Goal: Information Seeking & Learning: Check status

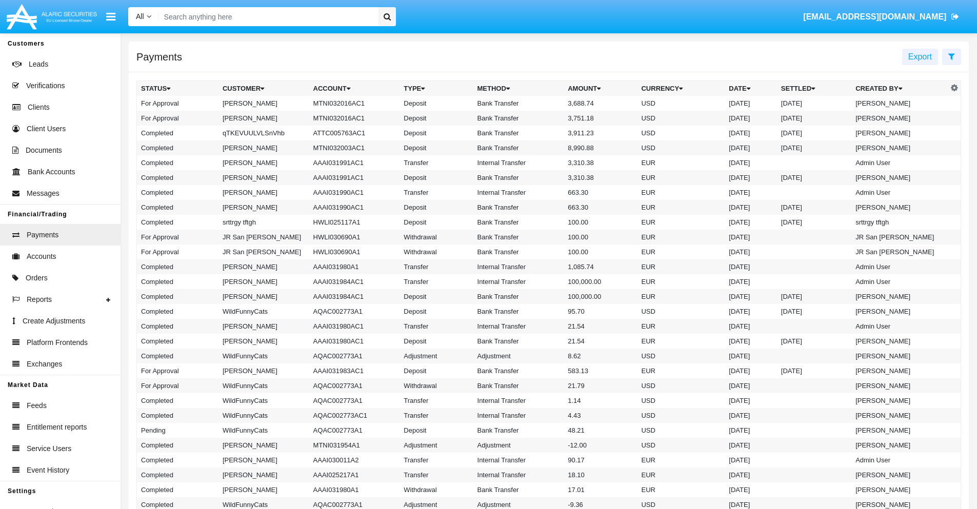
click at [952, 56] on icon at bounding box center [952, 56] width 7 height 8
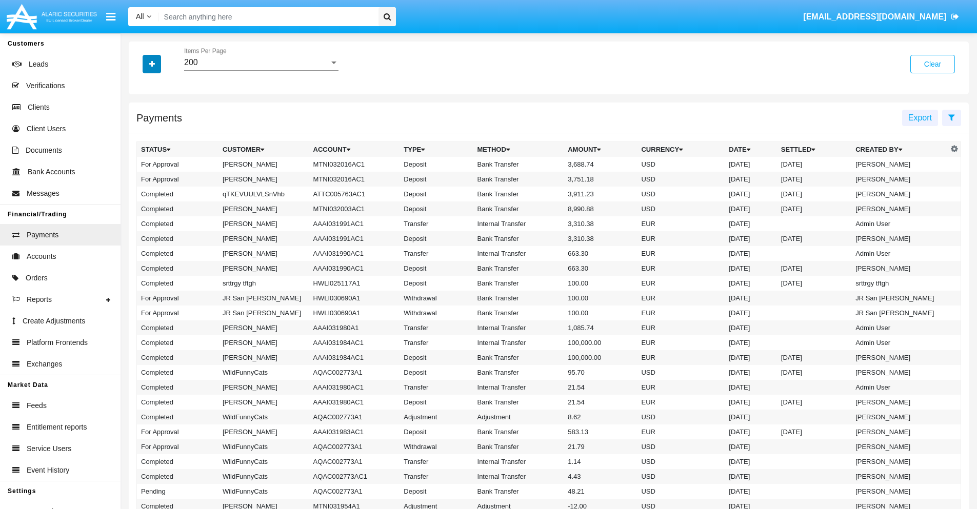
click at [152, 64] on icon "button" at bounding box center [152, 64] width 6 height 7
click at [158, 174] on span "Date" at bounding box center [157, 174] width 17 height 12
click at [141, 179] on input "Date" at bounding box center [141, 179] width 1 height 1
checkbox input "true"
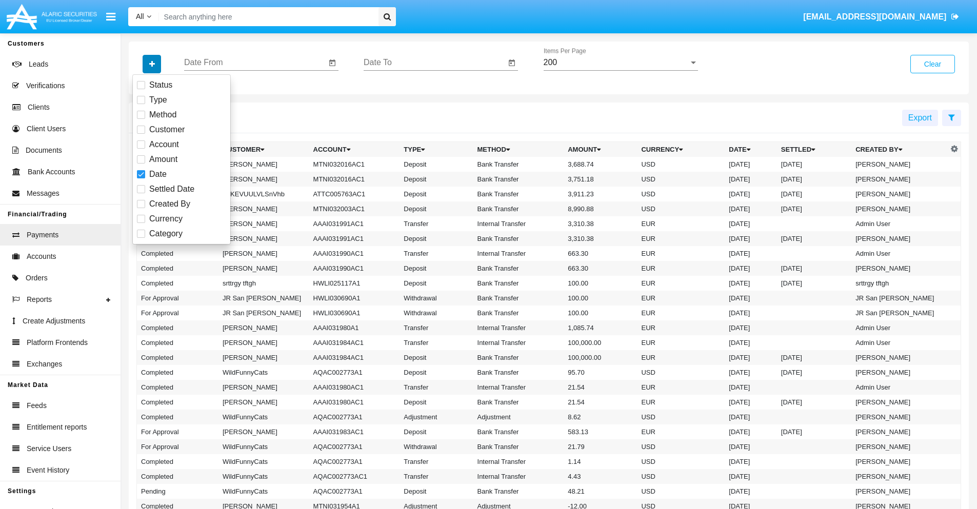
click at [152, 64] on icon "button" at bounding box center [152, 64] width 6 height 7
click at [255, 63] on input "Date From" at bounding box center [255, 62] width 142 height 9
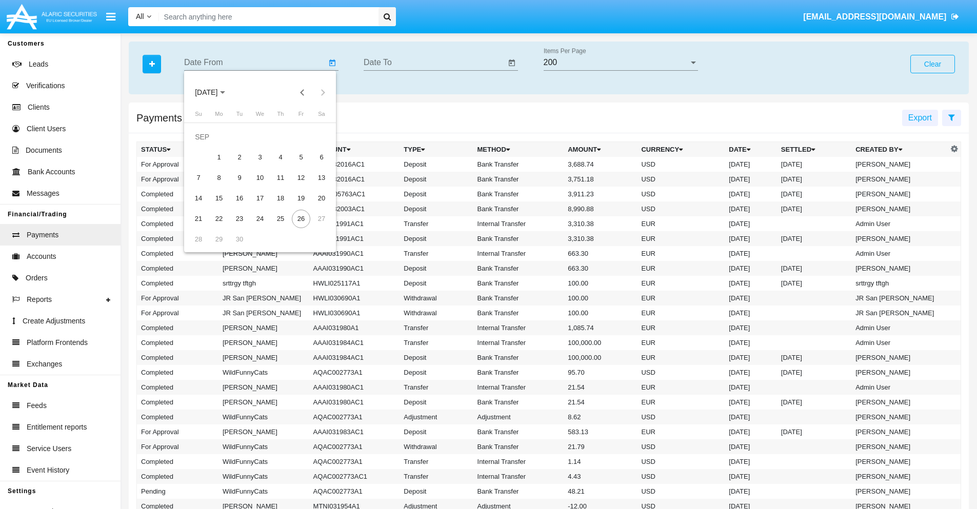
click at [215, 92] on span "[DATE]" at bounding box center [206, 93] width 23 height 8
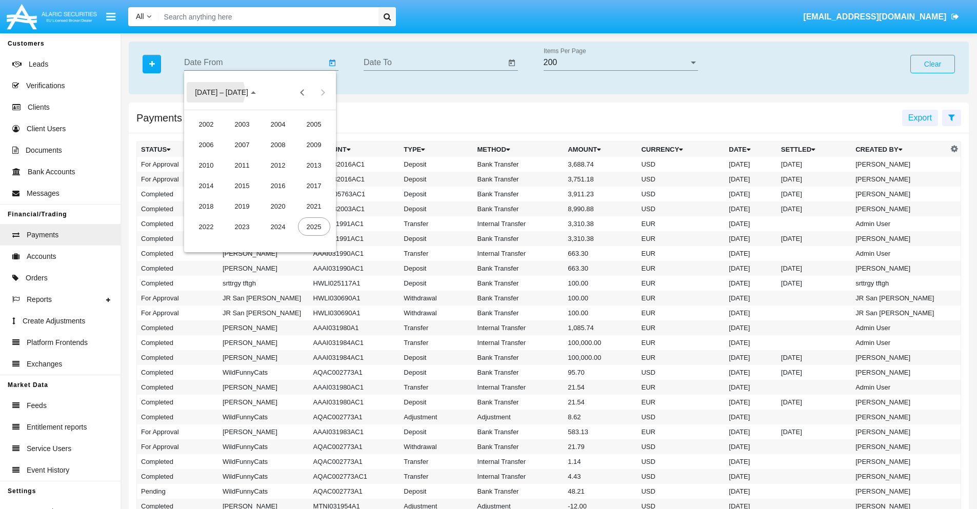
click at [314, 227] on div "2025" at bounding box center [314, 227] width 32 height 18
click at [206, 145] on div "JAN" at bounding box center [206, 144] width 32 height 18
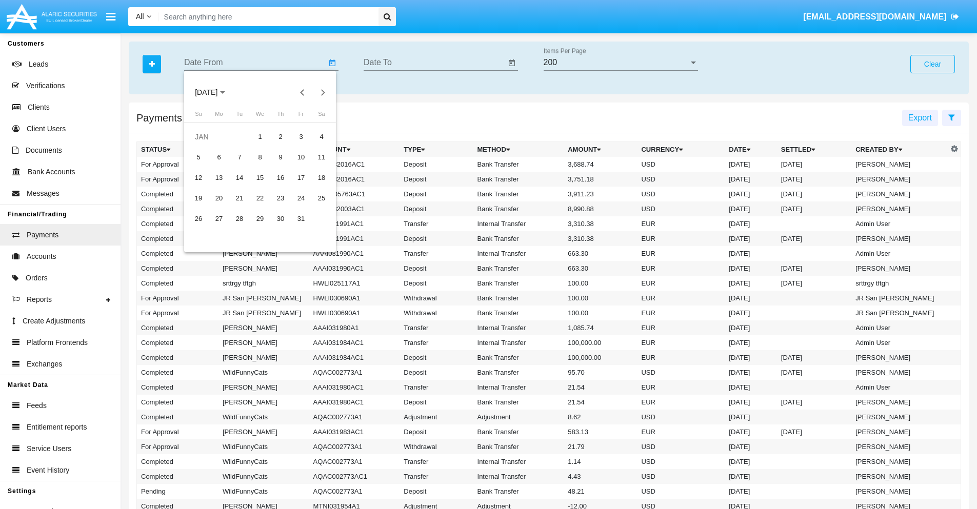
click at [240, 157] on div "7" at bounding box center [239, 157] width 18 height 18
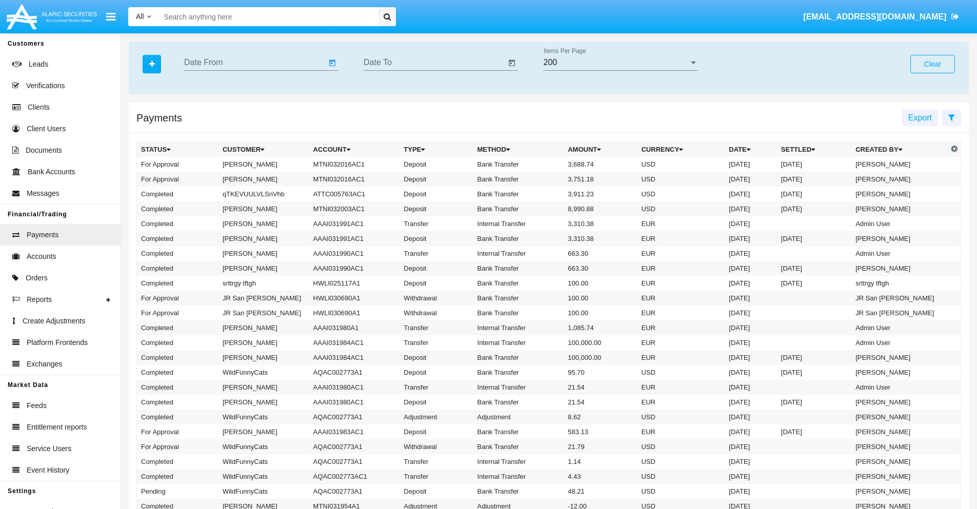
type input "[DATE]"
click at [435, 63] on input "Date To" at bounding box center [435, 62] width 142 height 9
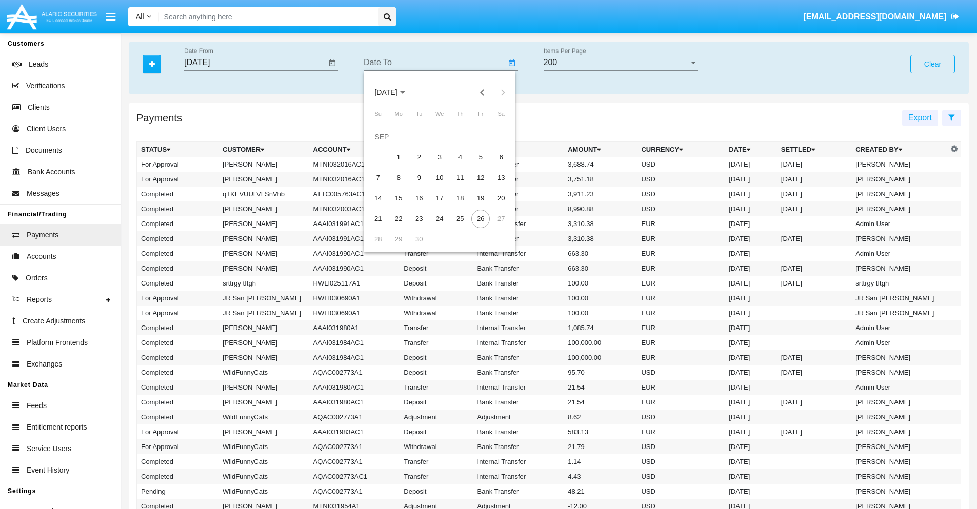
click at [395, 92] on span "[DATE]" at bounding box center [386, 93] width 23 height 8
click at [494, 227] on div "2025" at bounding box center [494, 227] width 32 height 18
click at [386, 145] on div "JAN" at bounding box center [386, 144] width 32 height 18
click at [419, 157] on div "7" at bounding box center [419, 157] width 18 height 18
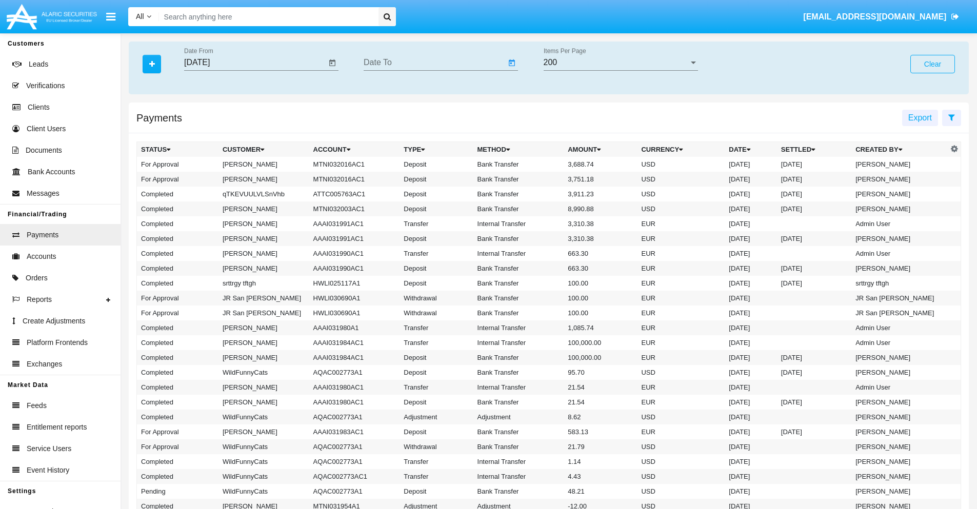
type input "[DATE]"
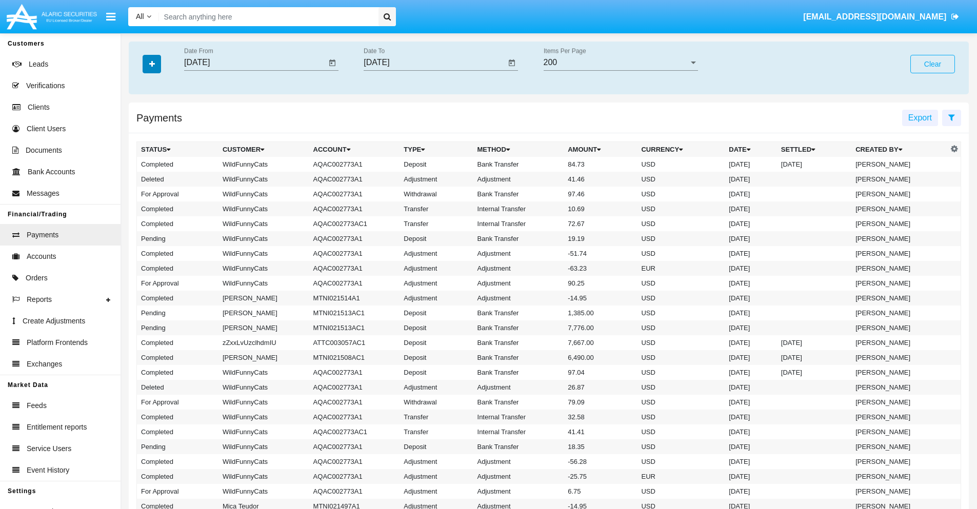
click at [152, 64] on icon "button" at bounding box center [152, 64] width 6 height 7
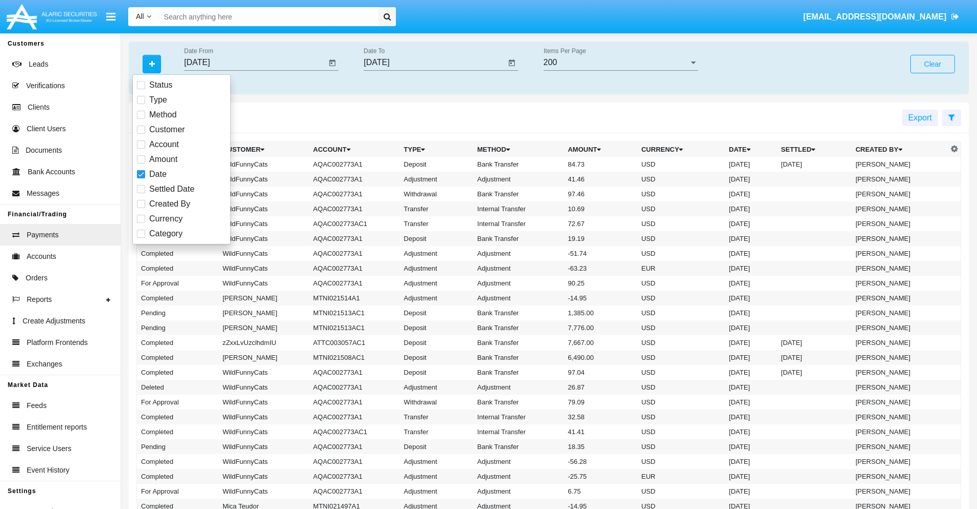
click at [166, 234] on span "Category" at bounding box center [165, 234] width 33 height 12
click at [141, 238] on input "Category" at bounding box center [141, 238] width 1 height 1
checkbox input "true"
click at [152, 64] on icon "button" at bounding box center [152, 64] width 6 height 7
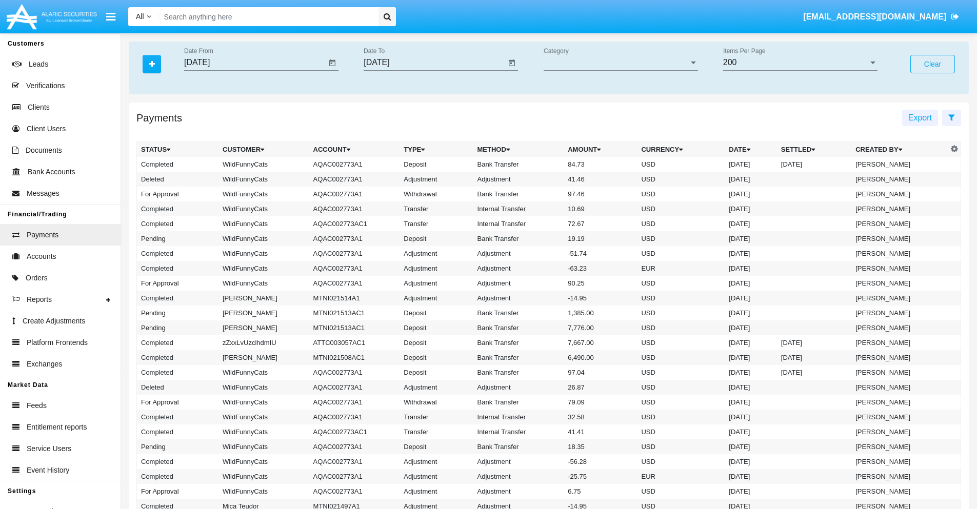
click at [621, 63] on span "Category" at bounding box center [616, 62] width 145 height 9
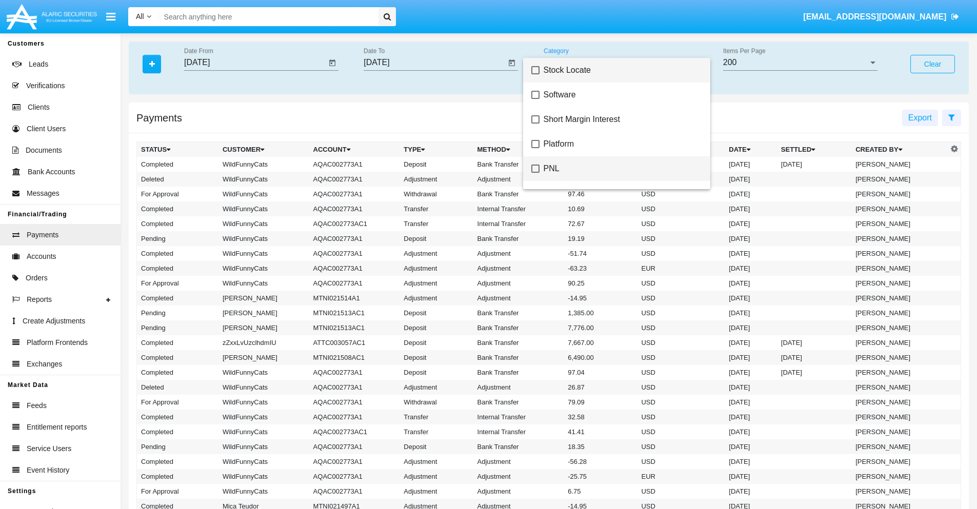
click at [619, 169] on span "PNL" at bounding box center [623, 168] width 159 height 25
